Goal: Task Accomplishment & Management: Manage account settings

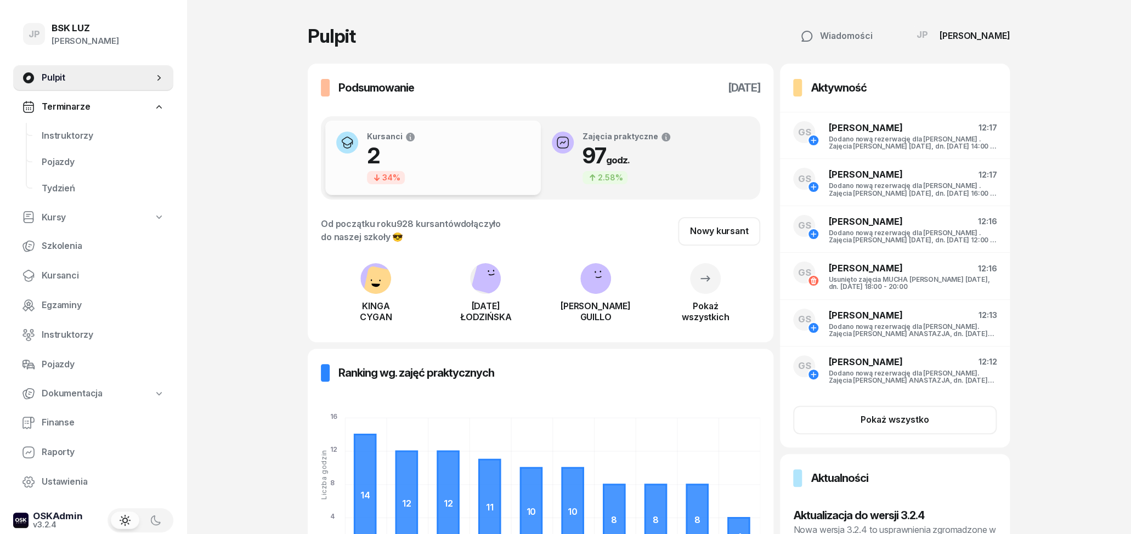
click at [51, 104] on span "Terminarze" at bounding box center [66, 107] width 48 height 14
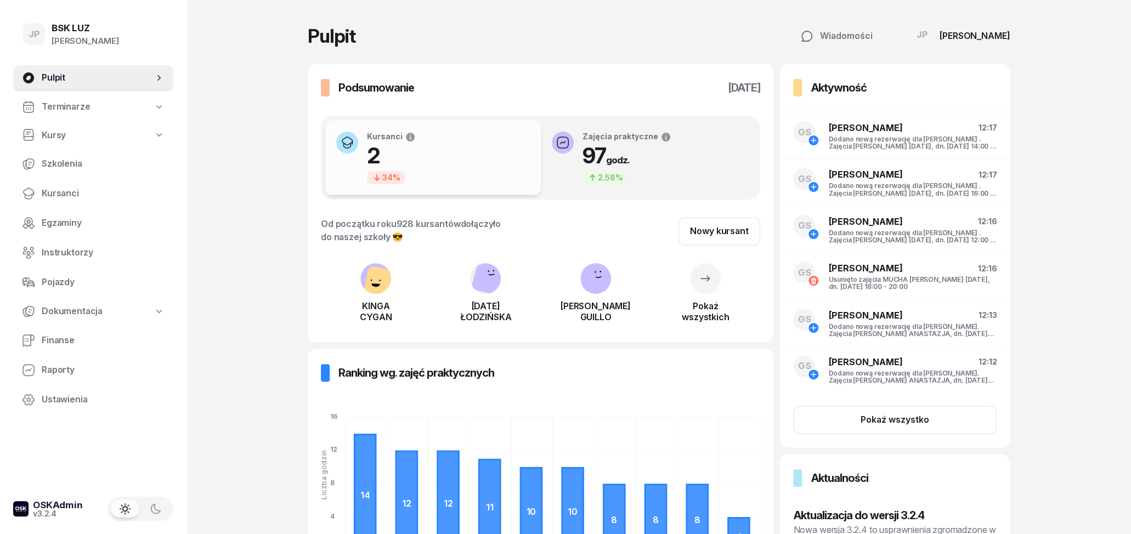
click at [51, 104] on span "Terminarze" at bounding box center [66, 107] width 48 height 14
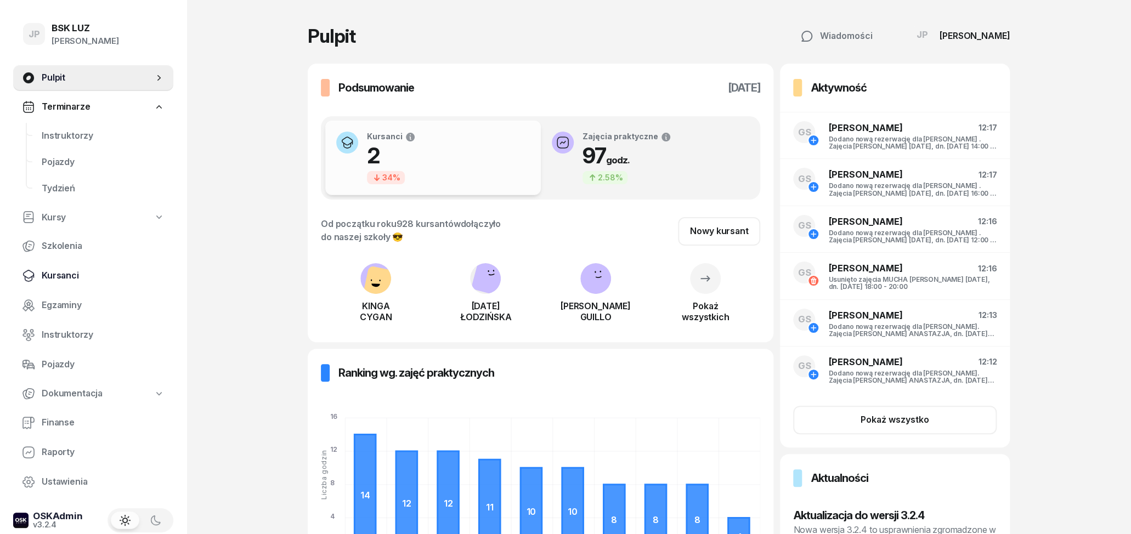
click at [66, 274] on span "Kursanci" at bounding box center [103, 276] width 123 height 14
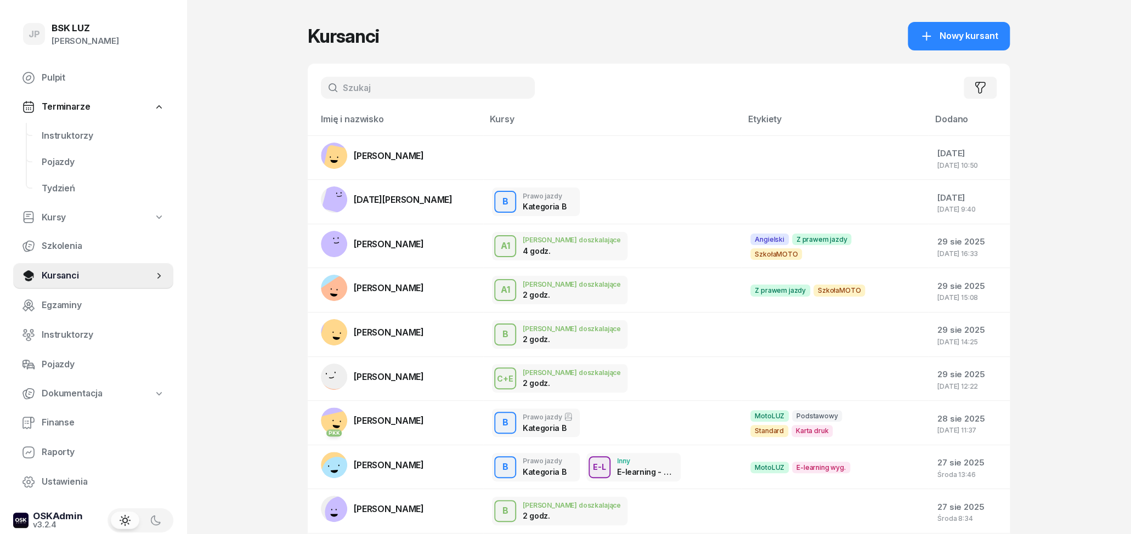
click at [359, 89] on input "text" at bounding box center [428, 88] width 214 height 22
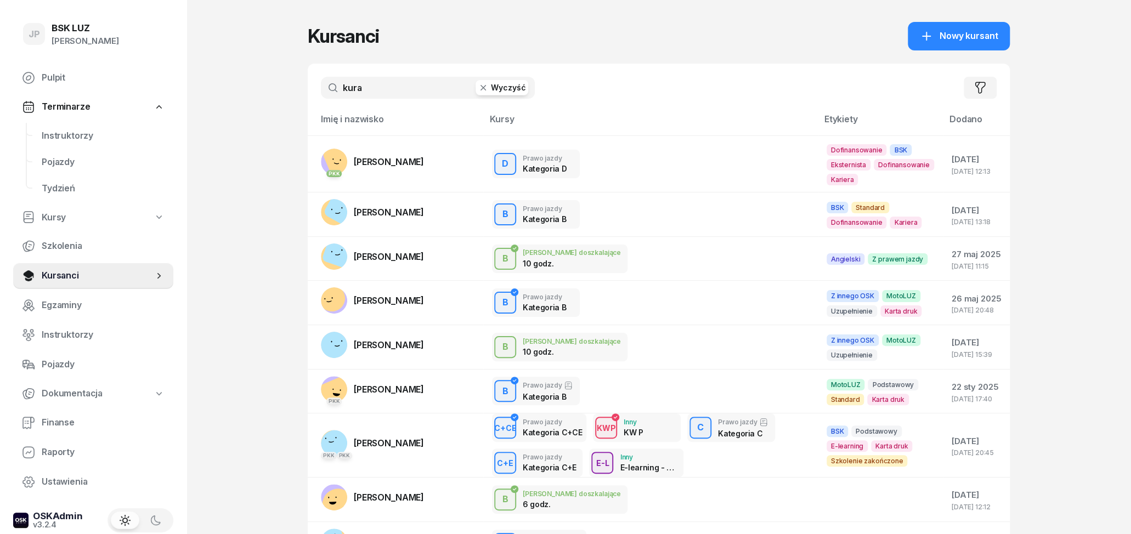
type input "kura"
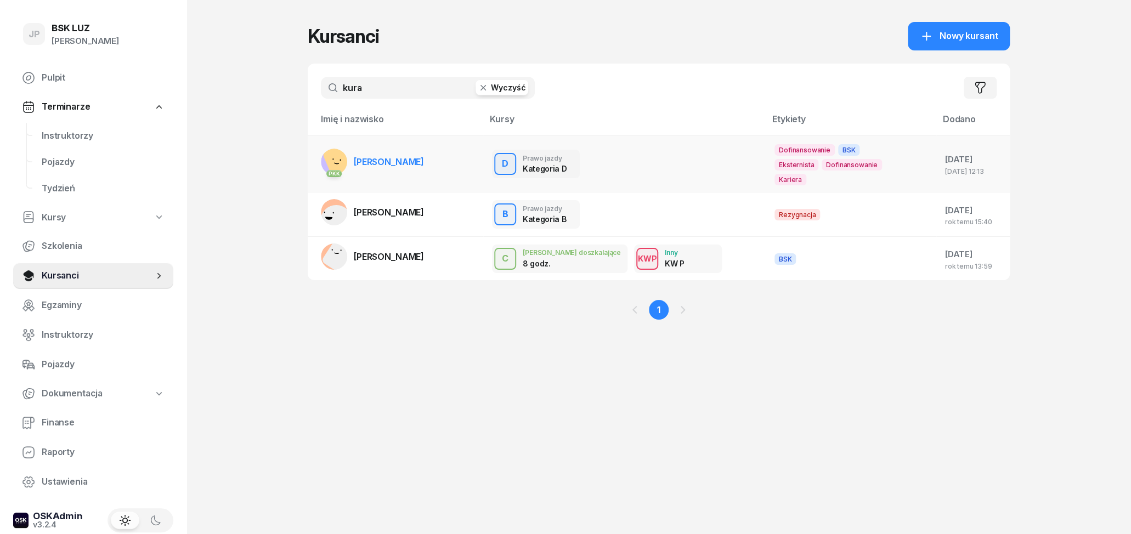
click at [379, 158] on span "[PERSON_NAME]" at bounding box center [389, 161] width 70 height 11
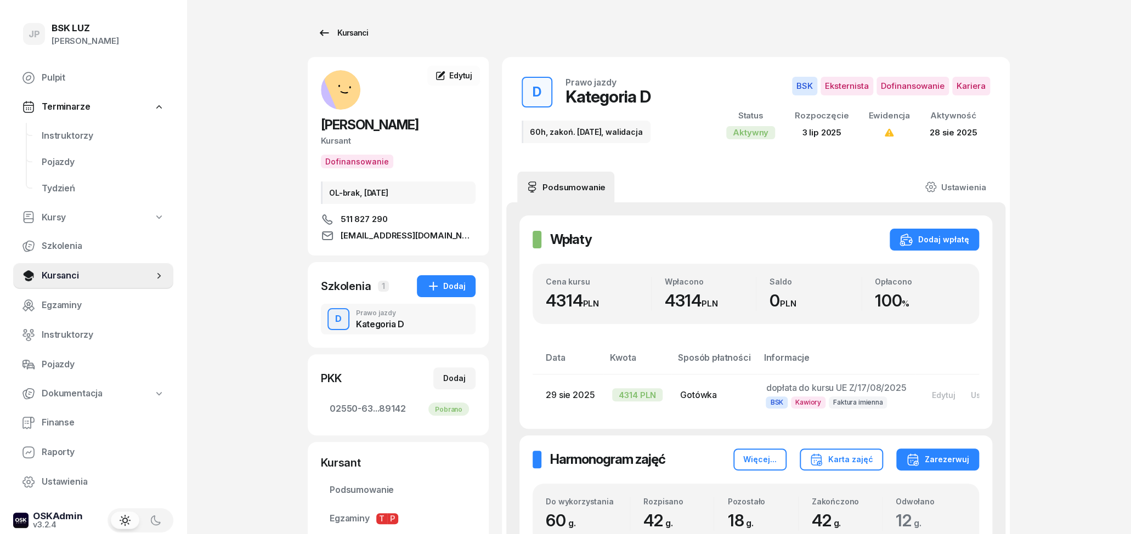
click at [336, 31] on div "Kursanci" at bounding box center [343, 32] width 50 height 13
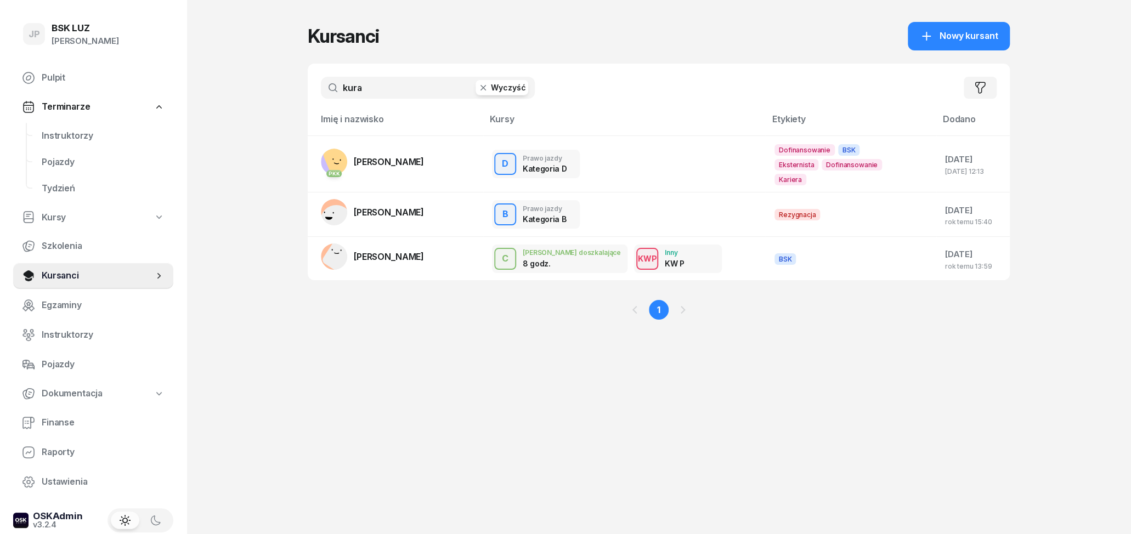
drag, startPoint x: 382, startPoint y: 88, endPoint x: 316, endPoint y: 80, distance: 66.9
click at [321, 80] on input "kura" at bounding box center [428, 88] width 214 height 22
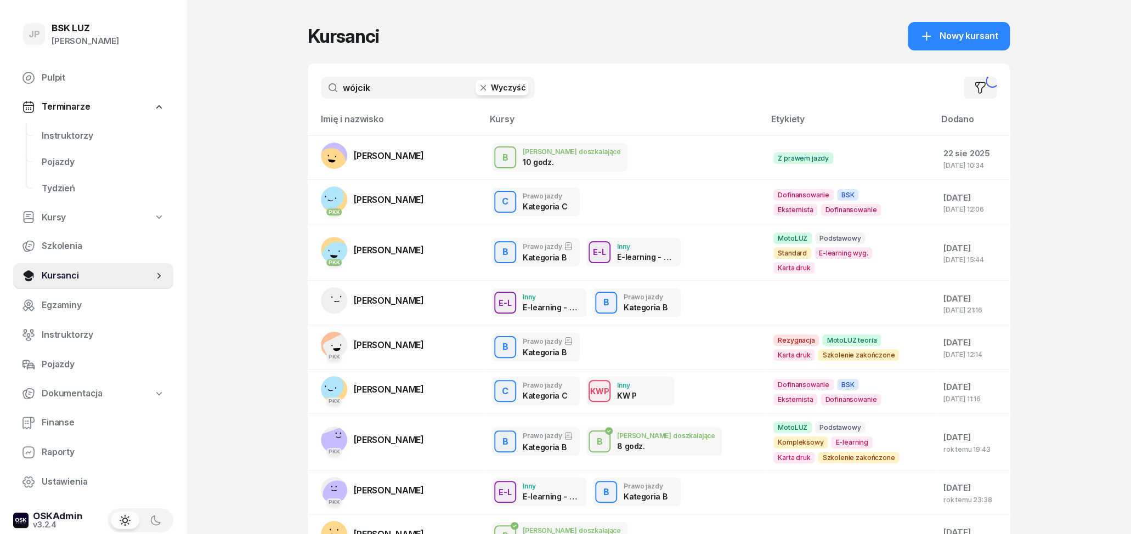
type input "wójcik"
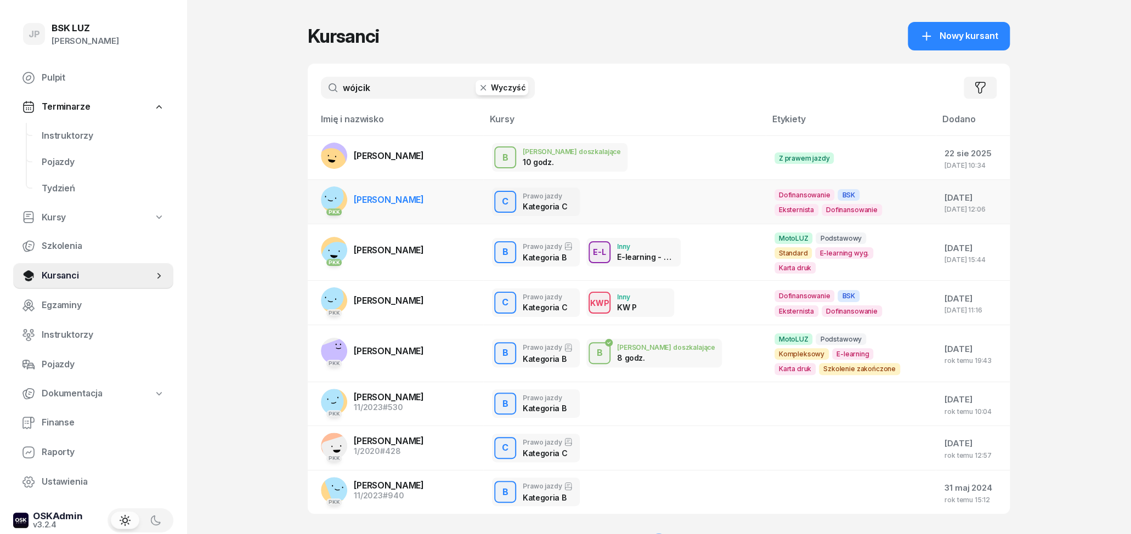
click at [437, 199] on td "PKK [PERSON_NAME]" at bounding box center [395, 202] width 175 height 44
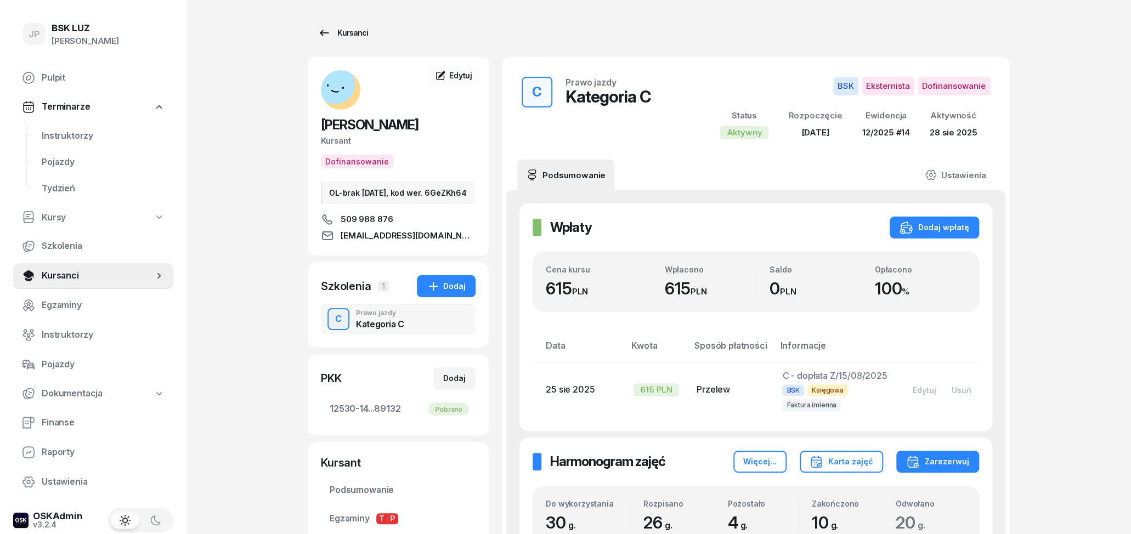
click at [331, 33] on div "Kursanci" at bounding box center [343, 32] width 50 height 13
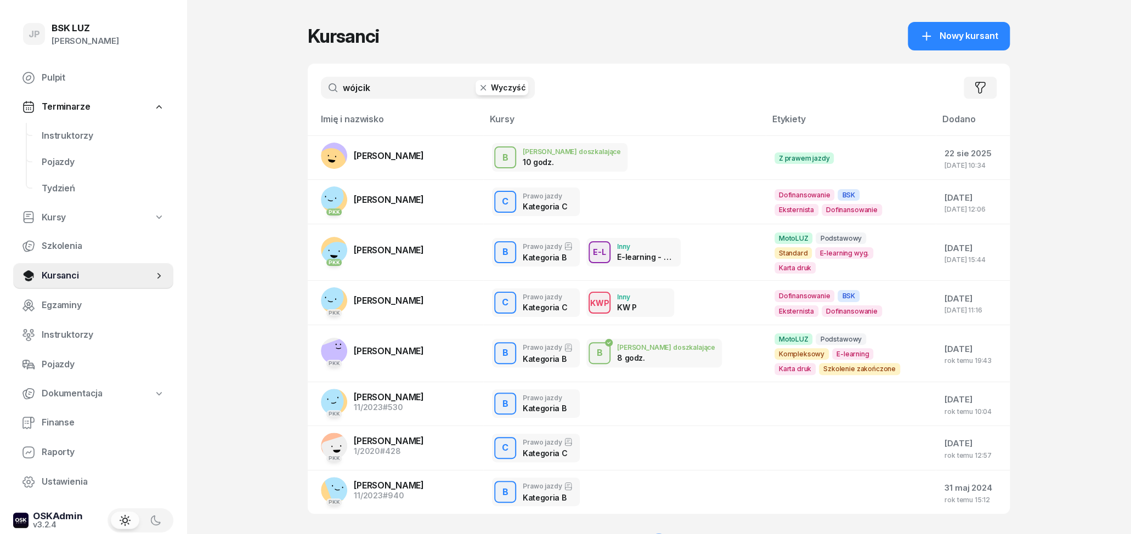
drag, startPoint x: 411, startPoint y: 92, endPoint x: 275, endPoint y: 94, distance: 136.0
click at [321, 94] on input "wójcik" at bounding box center [428, 88] width 214 height 22
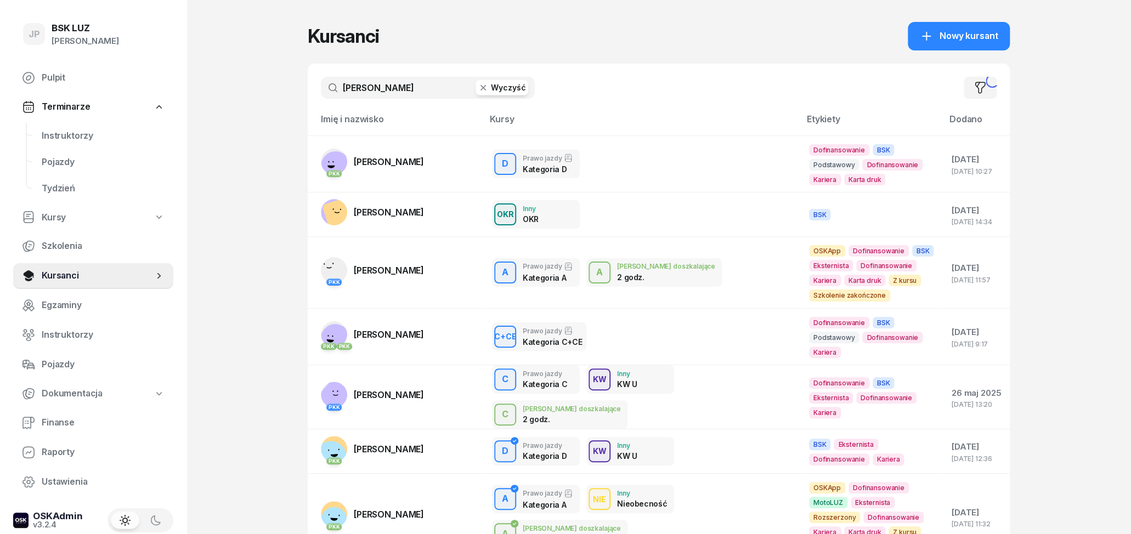
type input "[PERSON_NAME]"
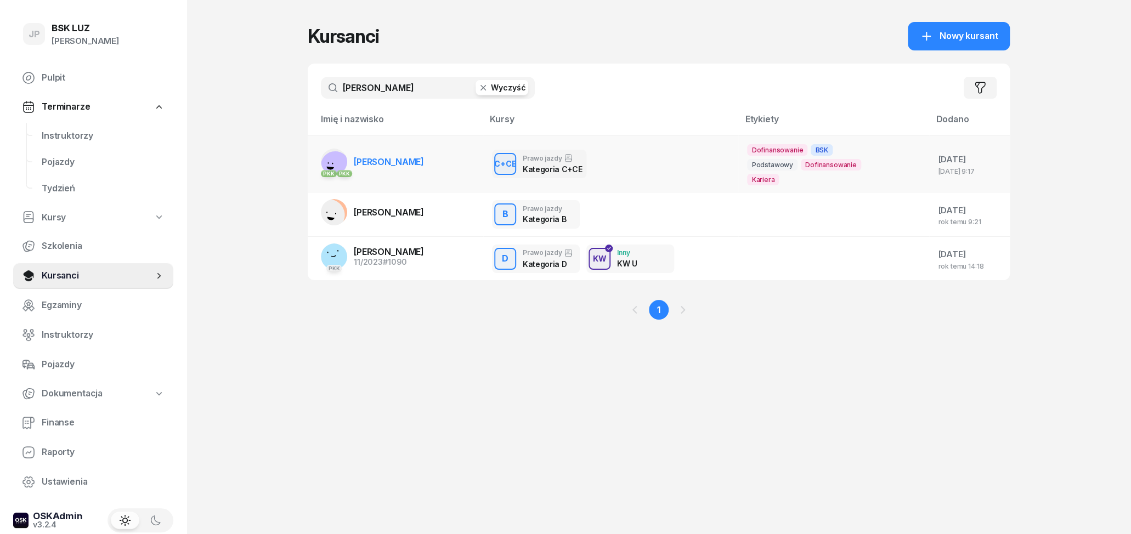
click at [396, 158] on span "[PERSON_NAME]" at bounding box center [389, 161] width 70 height 11
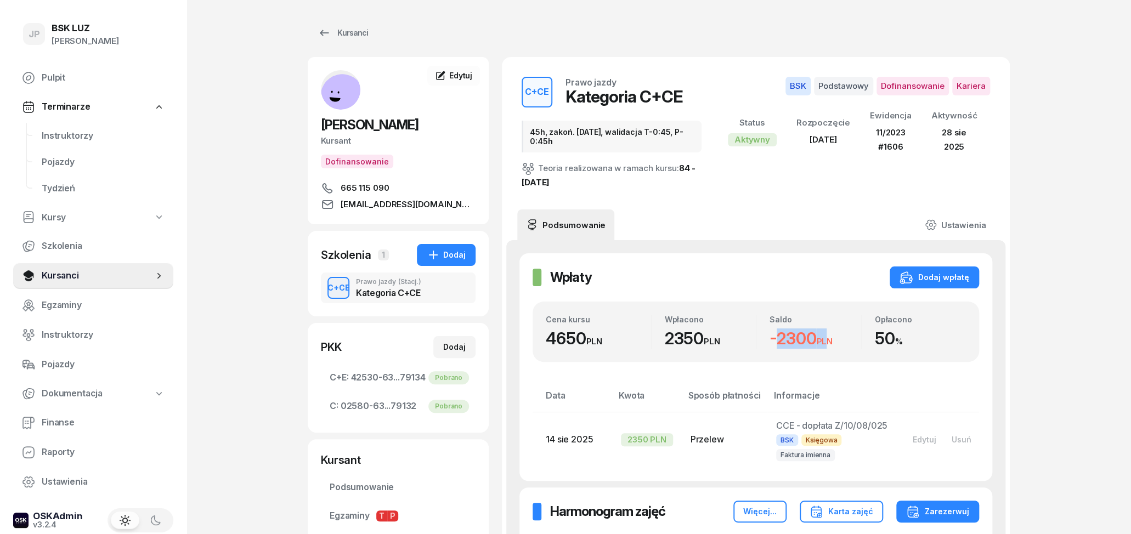
drag, startPoint x: 765, startPoint y: 336, endPoint x: 828, endPoint y: 345, distance: 63.7
click at [828, 345] on div "Saldo -2300 PLN" at bounding box center [808, 332] width 105 height 34
click at [327, 42] on link "Kursanci" at bounding box center [343, 33] width 70 height 22
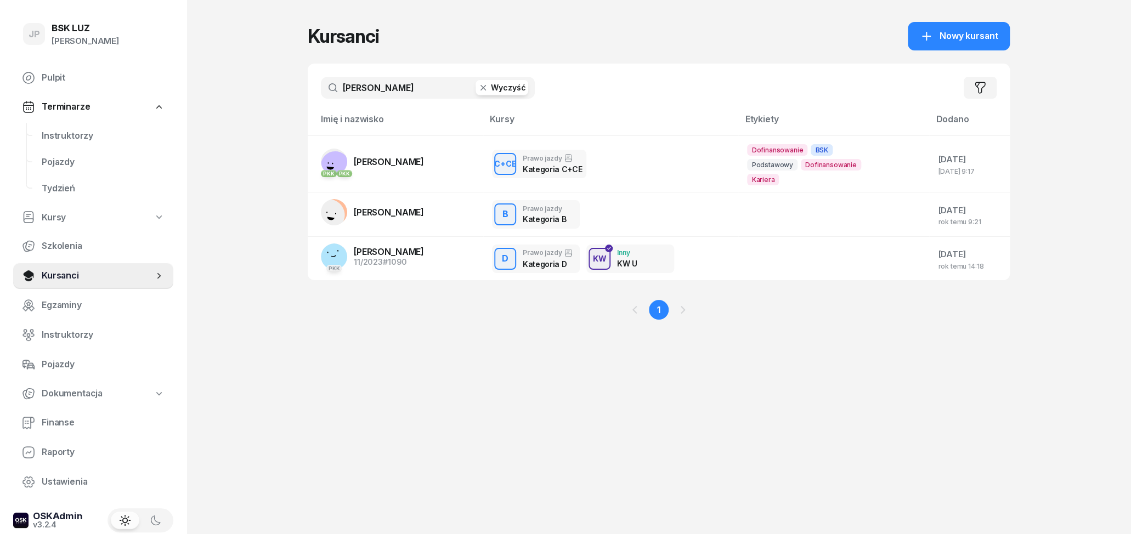
drag, startPoint x: 407, startPoint y: 94, endPoint x: 309, endPoint y: 93, distance: 98.7
click at [321, 93] on input "[PERSON_NAME]" at bounding box center [428, 88] width 214 height 22
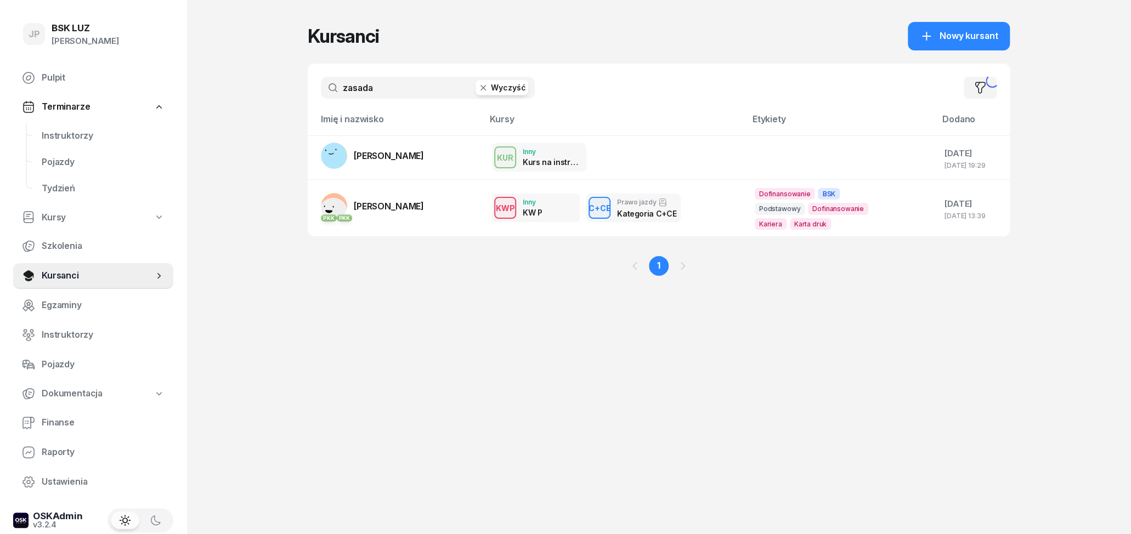
type input "zasada"
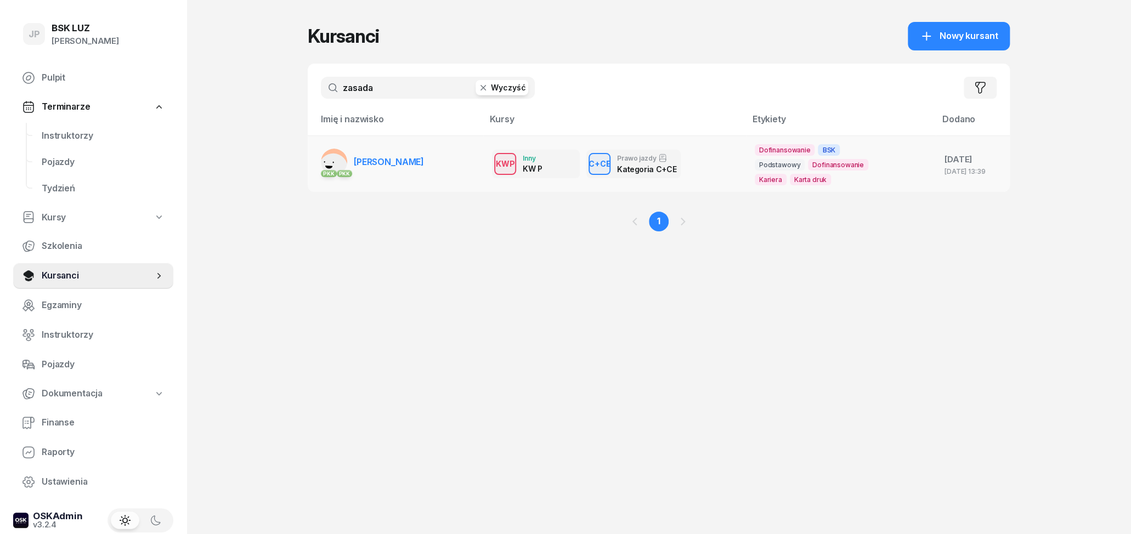
click at [413, 166] on span "[PERSON_NAME]" at bounding box center [389, 161] width 70 height 11
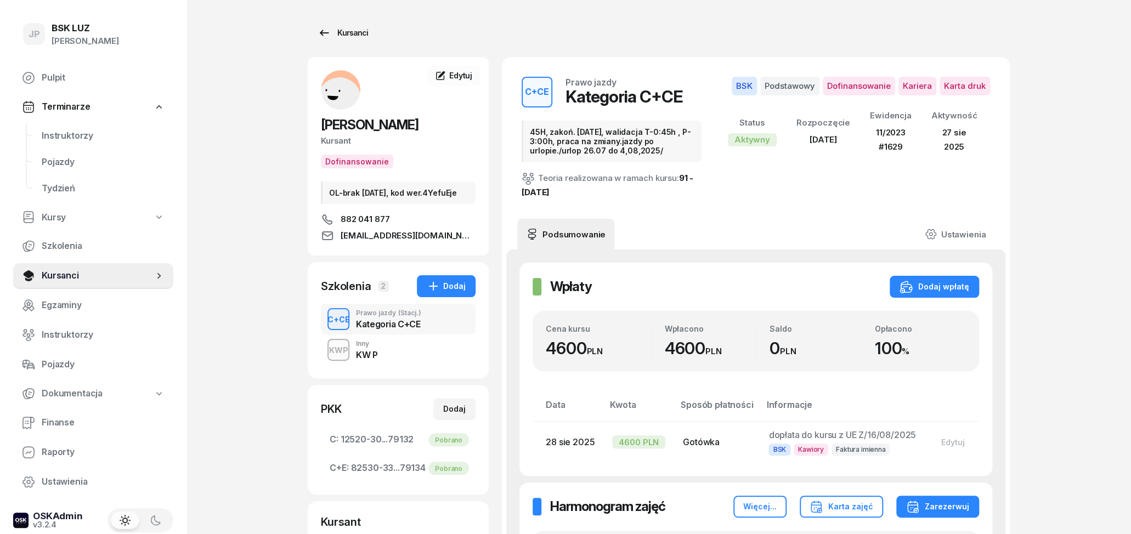
click at [339, 30] on div "Kursanci" at bounding box center [343, 32] width 50 height 13
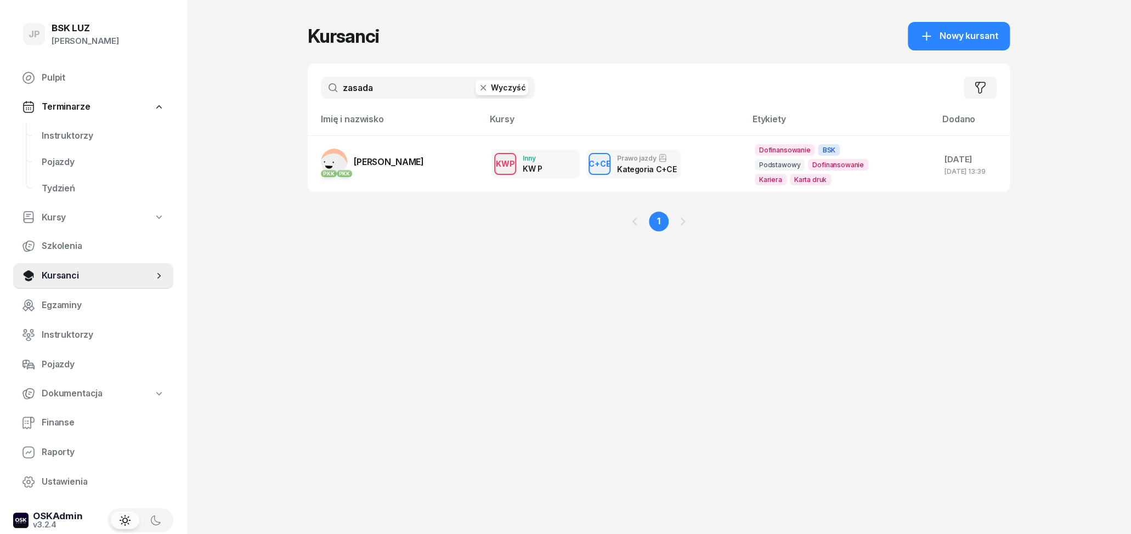
drag, startPoint x: 342, startPoint y: 86, endPoint x: 237, endPoint y: 97, distance: 104.8
click at [321, 97] on input "zasada" at bounding box center [428, 88] width 214 height 22
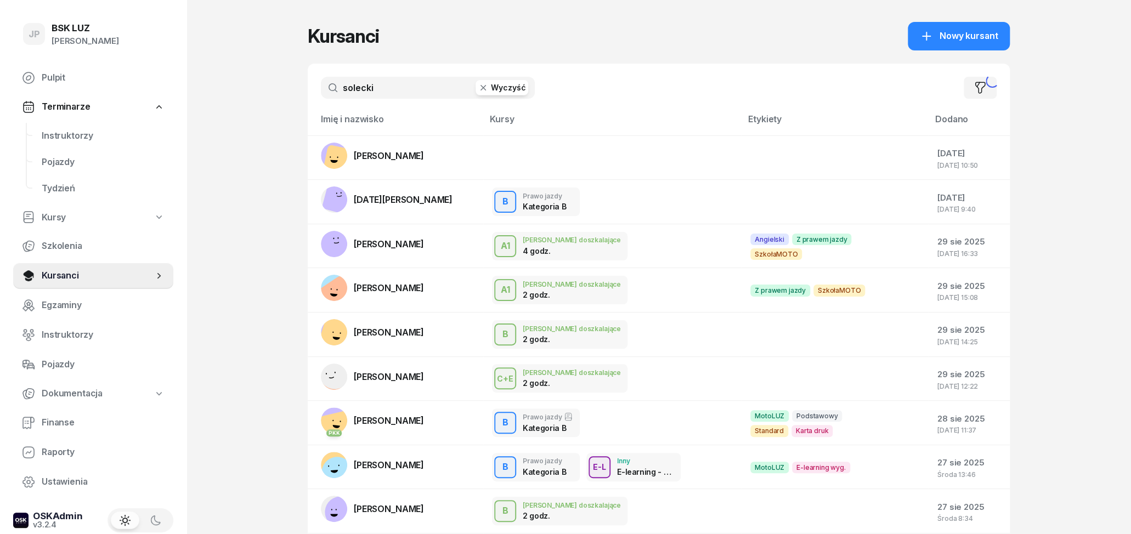
type input "solecki"
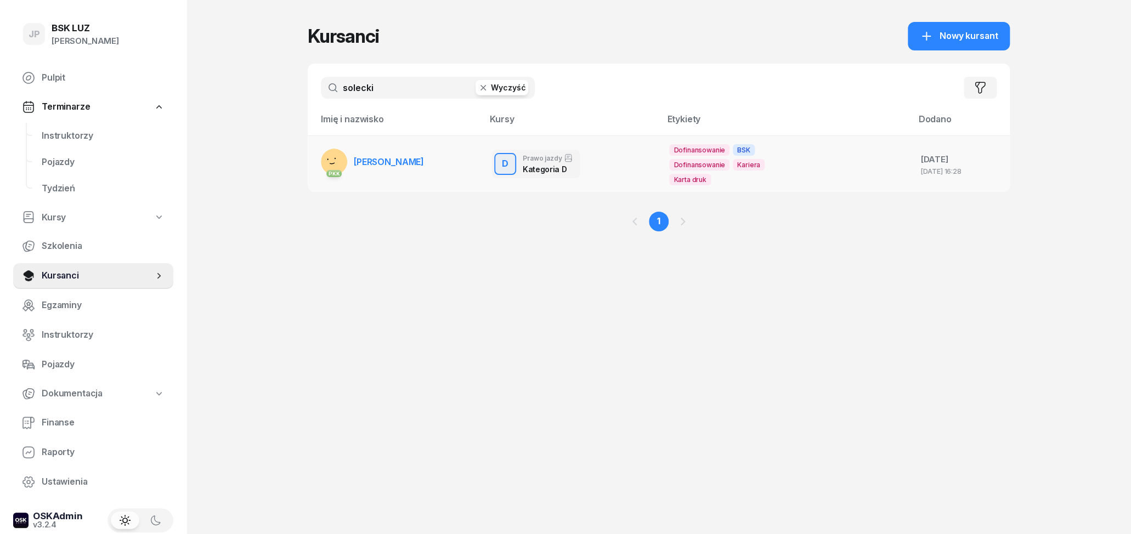
click at [402, 166] on span "[PERSON_NAME]" at bounding box center [389, 161] width 70 height 11
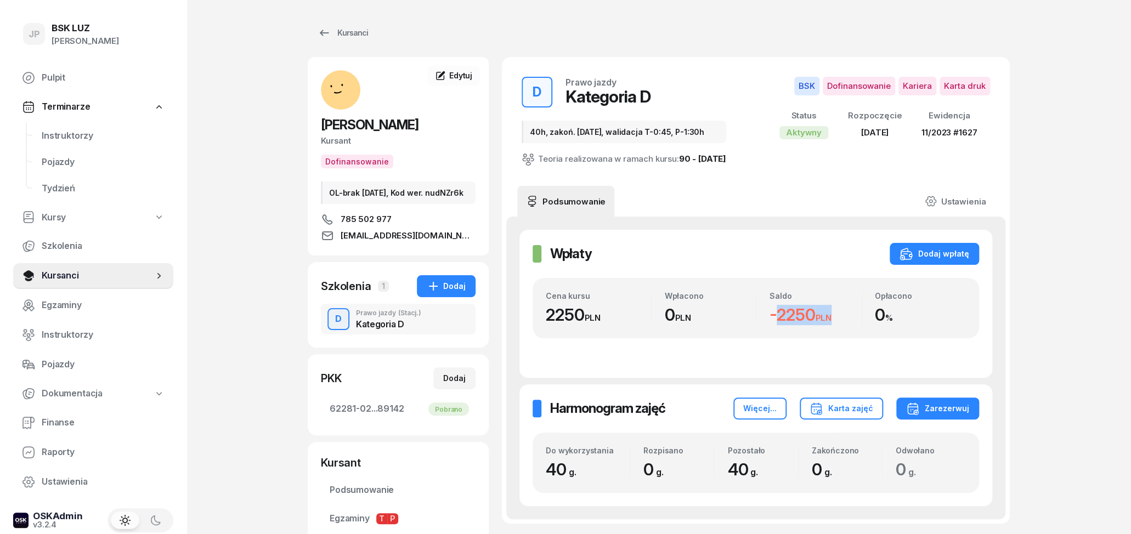
drag, startPoint x: 769, startPoint y: 316, endPoint x: 841, endPoint y: 314, distance: 71.3
click at [841, 315] on div "-2250 PLN" at bounding box center [815, 315] width 92 height 20
click at [775, 263] on div "Wpłaty Wpłaty Dodaj wpłatę" at bounding box center [755, 254] width 446 height 22
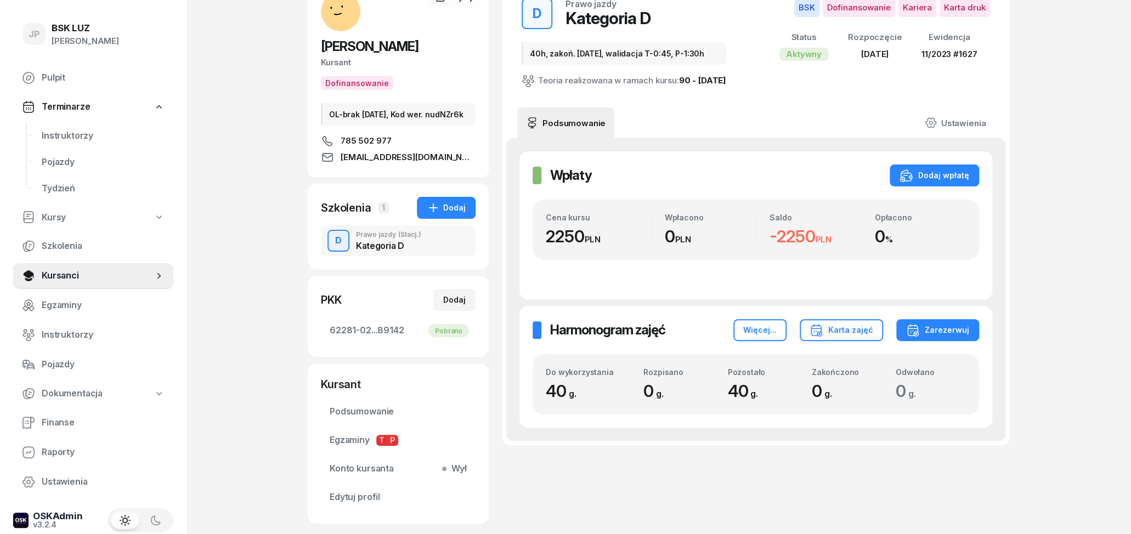
scroll to position [152, 0]
